Goal: Browse casually: Explore the website without a specific task or goal

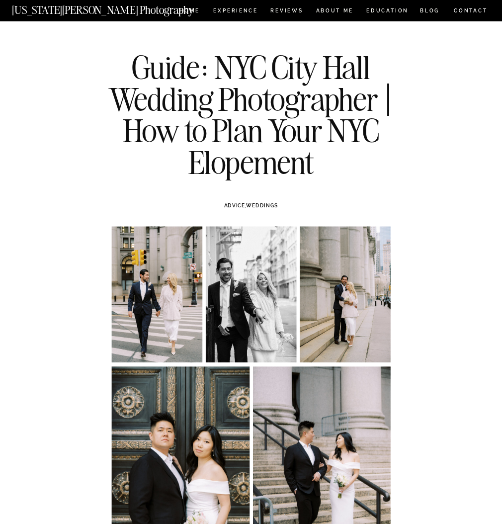
click at [192, 8] on nav "[US_STATE][PERSON_NAME] Photography" at bounding box center [117, 7] width 210 height 7
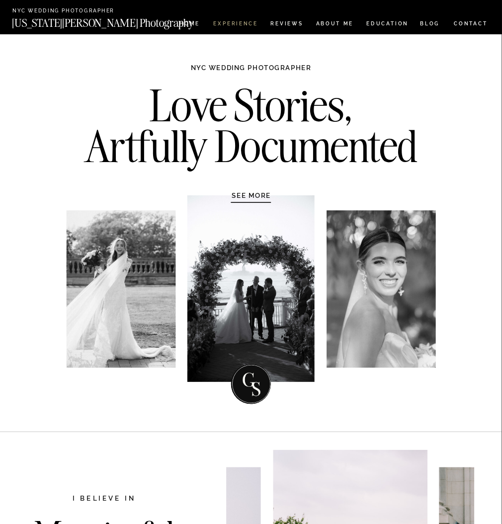
click at [229, 24] on nav "Experience" at bounding box center [235, 24] width 44 height 7
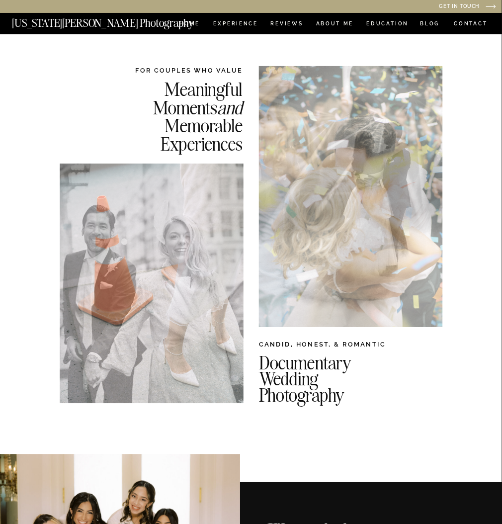
click at [169, 296] on div at bounding box center [151, 283] width 183 height 240
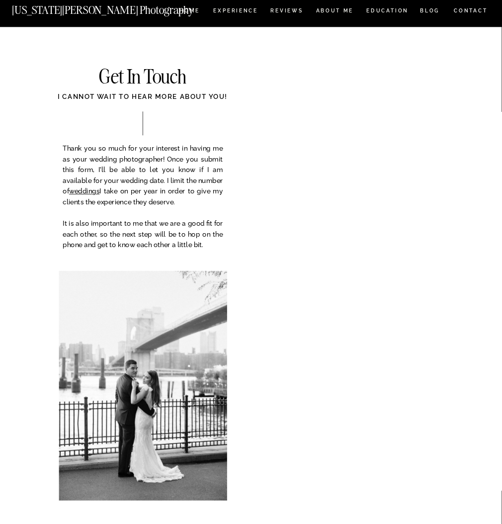
scroll to position [3299, 0]
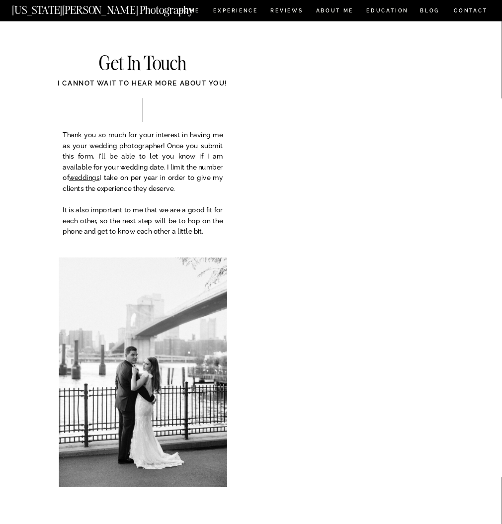
scroll to position [3312, 0]
